Goal: Task Accomplishment & Management: Use online tool/utility

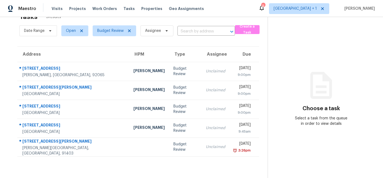
scroll to position [17, 0]
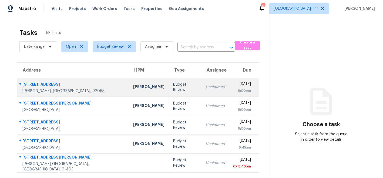
scroll to position [17, 0]
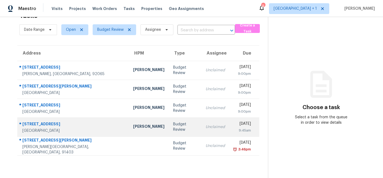
click at [133, 124] on div "[PERSON_NAME]" at bounding box center [148, 127] width 31 height 7
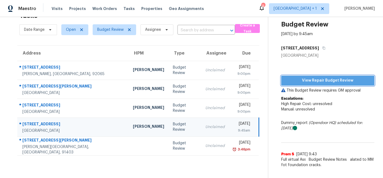
click at [306, 80] on span "View Repair Budget Review" at bounding box center [327, 80] width 84 height 7
